Goal: Transaction & Acquisition: Subscribe to service/newsletter

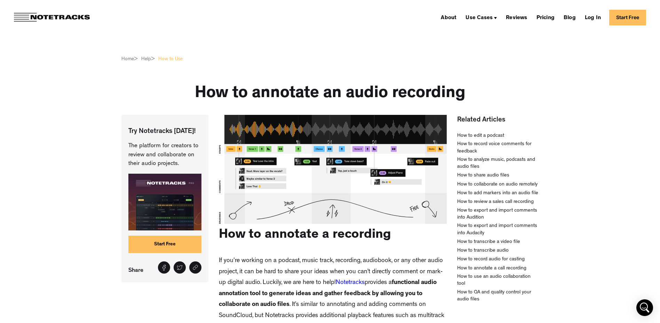
click at [165, 243] on link "Start Free" at bounding box center [164, 243] width 73 height 17
